Goal: Task Accomplishment & Management: Manage account settings

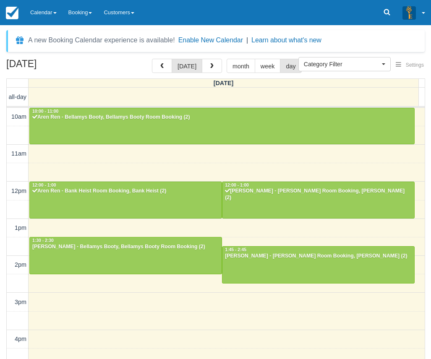
select select
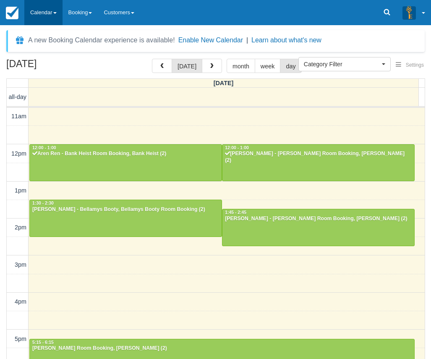
click at [39, 10] on link "Calendar" at bounding box center [43, 12] width 38 height 25
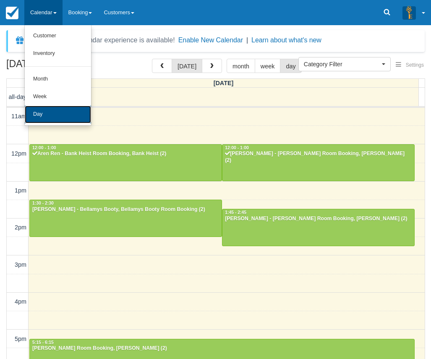
click at [48, 112] on link "Day" at bounding box center [58, 115] width 66 height 18
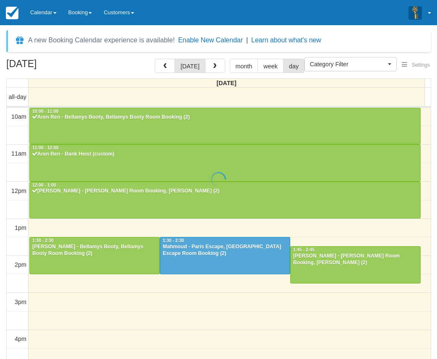
select select
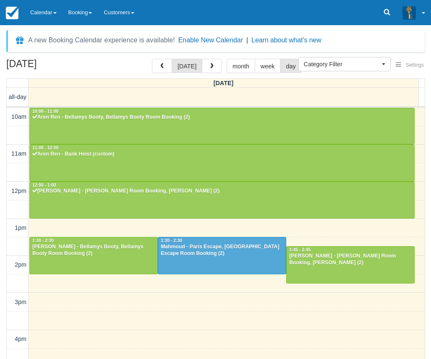
click at [180, 21] on div "Menu Calendar Customer Inventory Month Week Day Booking Notes New Booking Merch…" at bounding box center [215, 12] width 431 height 25
click at [130, 67] on div "September 21, 2025 today month week day" at bounding box center [215, 68] width 418 height 18
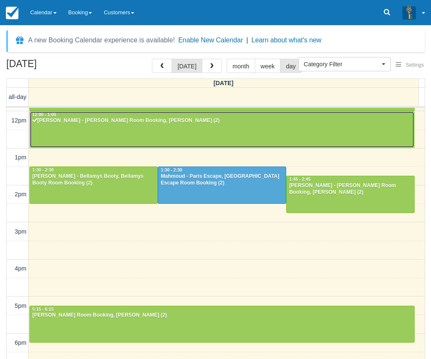
scroll to position [61, 0]
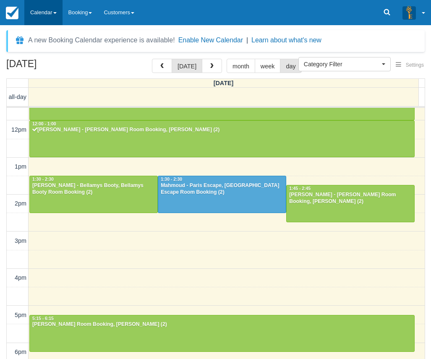
click at [42, 8] on link "Calendar" at bounding box center [43, 12] width 38 height 25
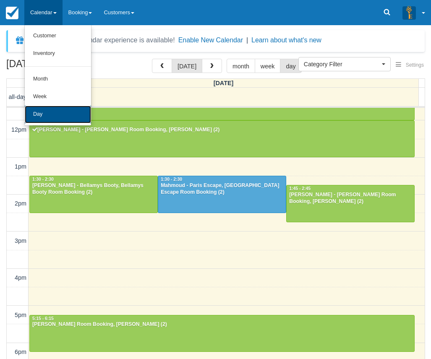
click at [49, 109] on link "Day" at bounding box center [58, 115] width 66 height 18
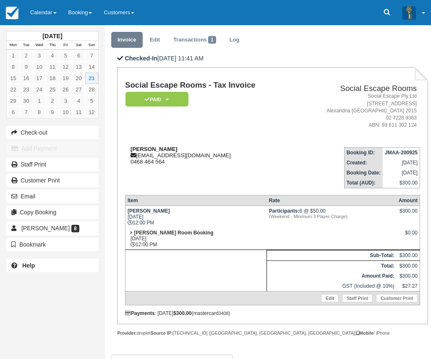
scroll to position [80, 0]
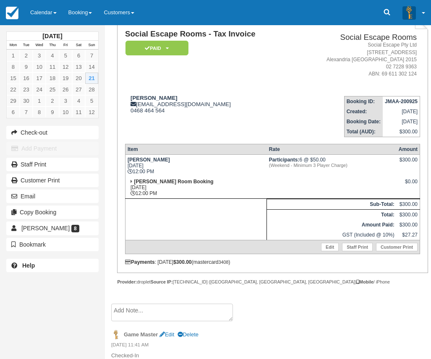
scroll to position [80, 0]
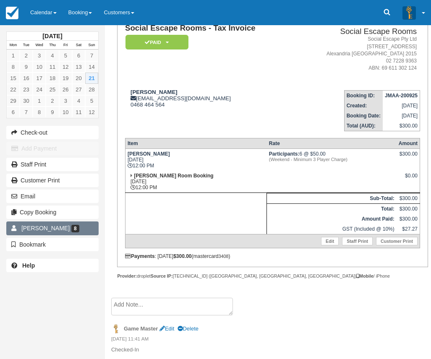
click at [74, 226] on link "Mike Faulkner 8" at bounding box center [52, 227] width 92 height 13
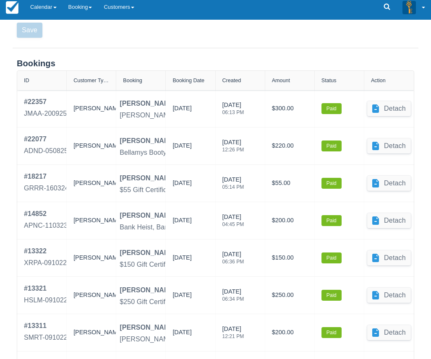
scroll to position [317, 0]
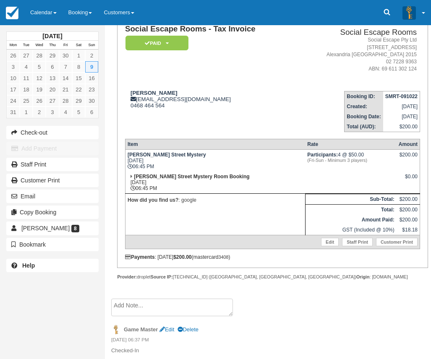
scroll to position [80, 0]
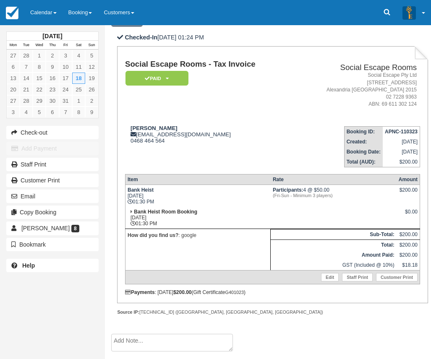
scroll to position [80, 0]
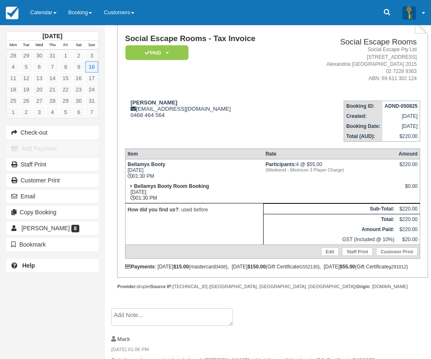
scroll to position [125, 0]
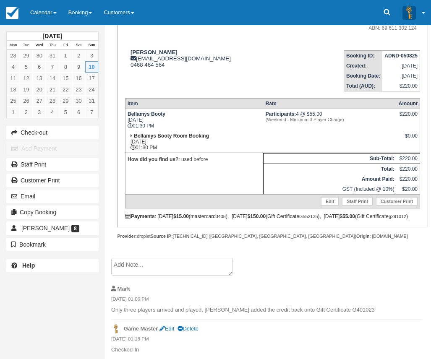
click at [195, 137] on td "Bellamys Booty Room Booking [DATE] 01:30 PM" at bounding box center [194, 142] width 138 height 22
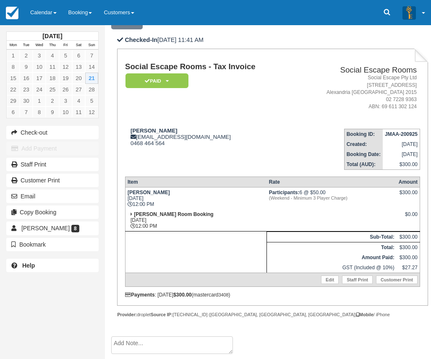
scroll to position [80, 0]
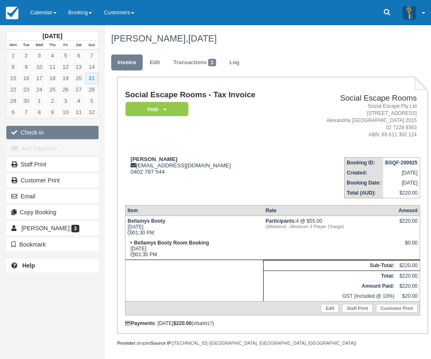
click at [57, 132] on button "Check-in" at bounding box center [52, 132] width 92 height 13
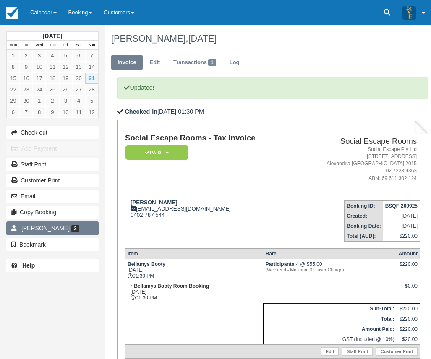
click at [46, 227] on span "Andrew Ding" at bounding box center [45, 228] width 48 height 7
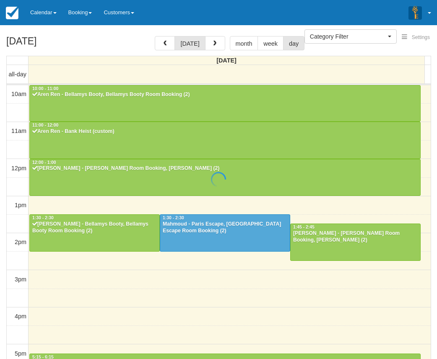
select select
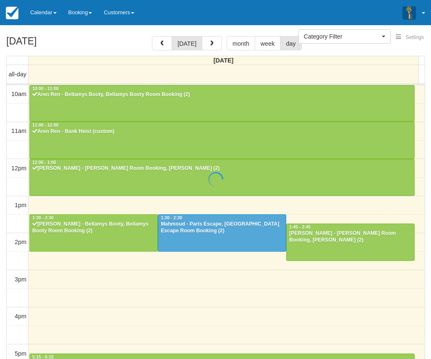
scroll to position [112, 0]
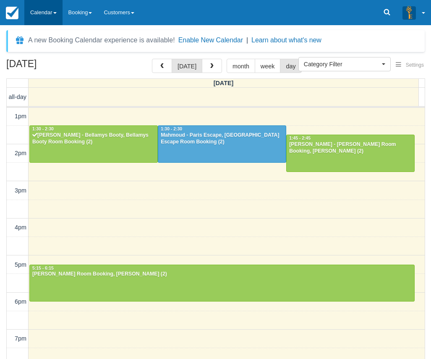
click at [50, 13] on link "Calendar" at bounding box center [43, 12] width 38 height 25
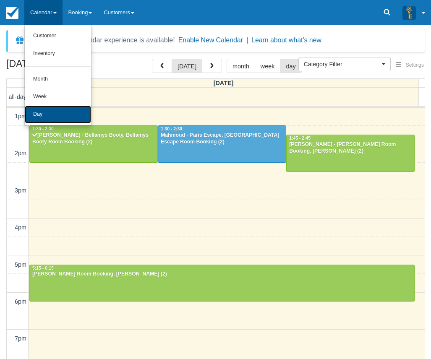
click at [57, 115] on link "Day" at bounding box center [58, 115] width 66 height 18
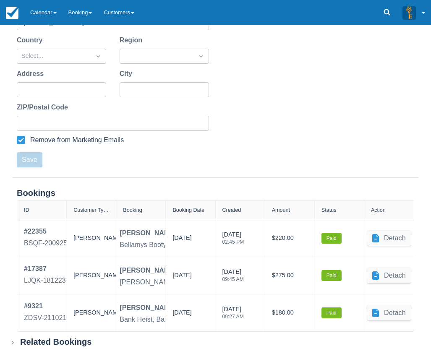
scroll to position [215, 0]
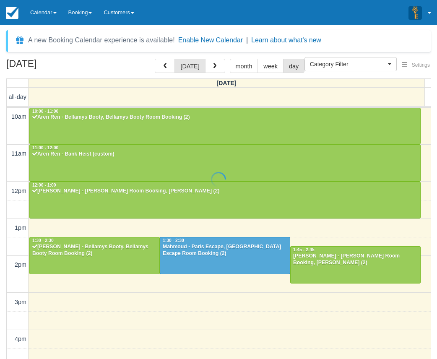
select select
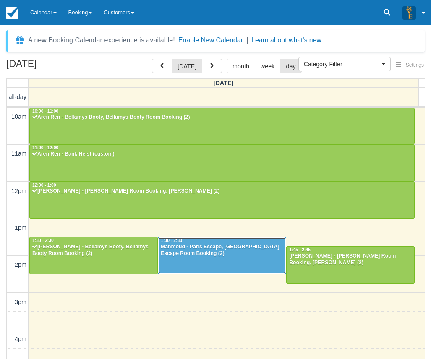
click at [225, 259] on div at bounding box center [221, 255] width 127 height 36
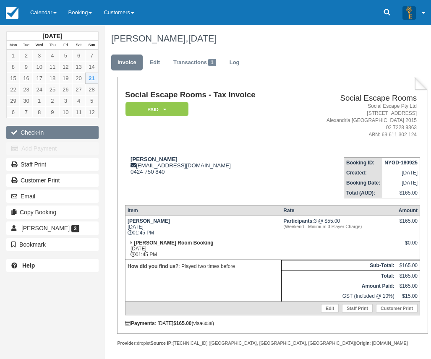
click at [51, 130] on button "Check-in" at bounding box center [52, 132] width 92 height 13
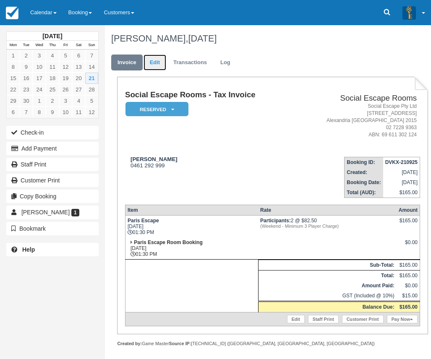
click at [156, 63] on link "Edit" at bounding box center [154, 62] width 23 height 16
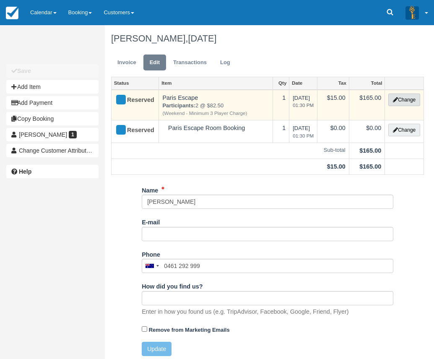
click at [407, 99] on button "Change" at bounding box center [404, 99] width 32 height 13
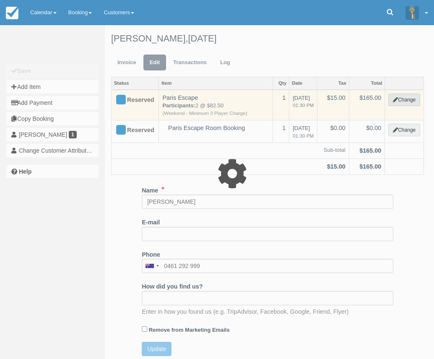
select select "2"
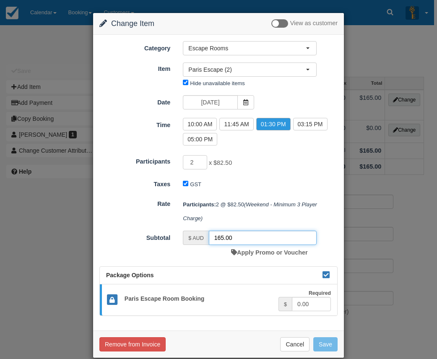
click at [219, 237] on input "165.00" at bounding box center [263, 238] width 108 height 14
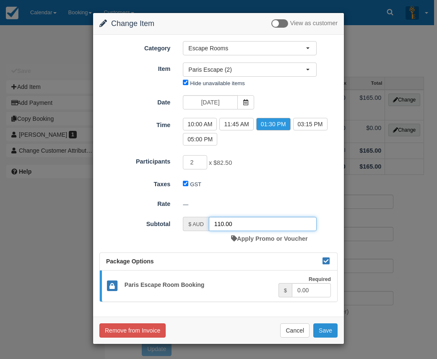
type input "110.00"
click at [323, 329] on button "Save" at bounding box center [325, 330] width 24 height 14
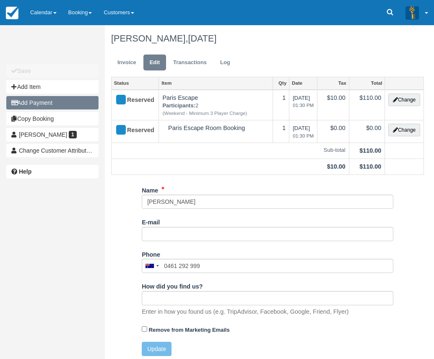
click at [50, 106] on button "Add Payment" at bounding box center [52, 102] width 92 height 13
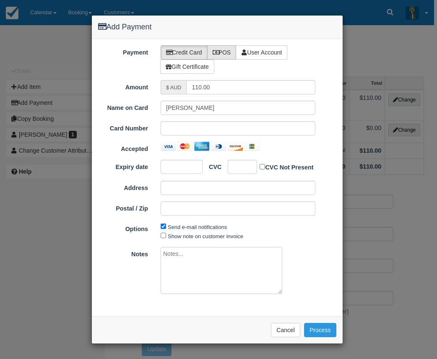
click at [220, 53] on label "POS" at bounding box center [221, 52] width 29 height 14
radio input "true"
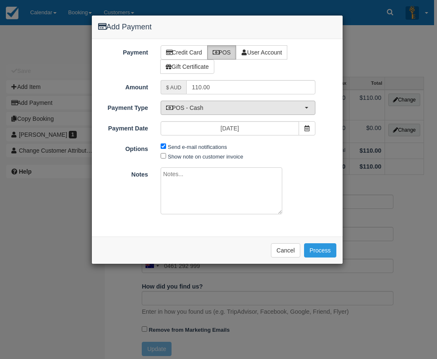
click at [205, 107] on span "POS - Cash" at bounding box center [235, 108] width 138 height 8
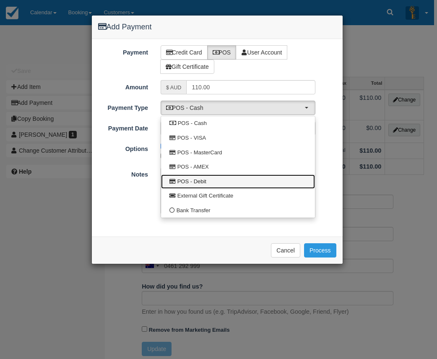
click at [200, 177] on link "POS - Debit" at bounding box center [238, 181] width 154 height 15
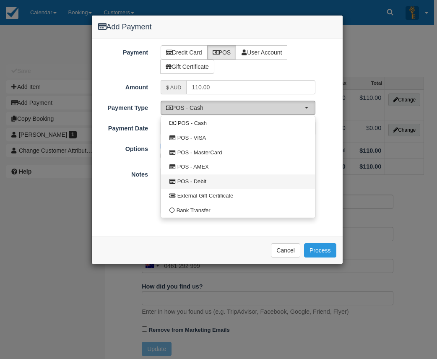
select select "DEBIT"
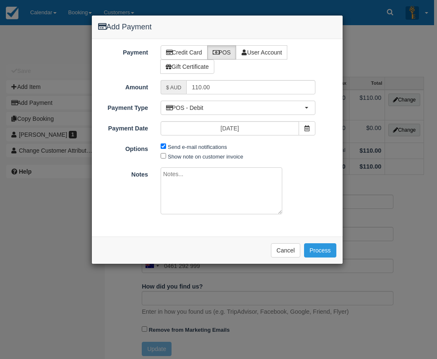
drag, startPoint x: 200, startPoint y: 177, endPoint x: 147, endPoint y: 224, distance: 71.3
click at [147, 224] on div "Payment Credit Card POS User Account Gift Certificate Amount $ AUD 110.00 Name …" at bounding box center [217, 137] width 251 height 197
click at [314, 246] on button "Process" at bounding box center [320, 250] width 32 height 14
